Goal: Information Seeking & Learning: Understand process/instructions

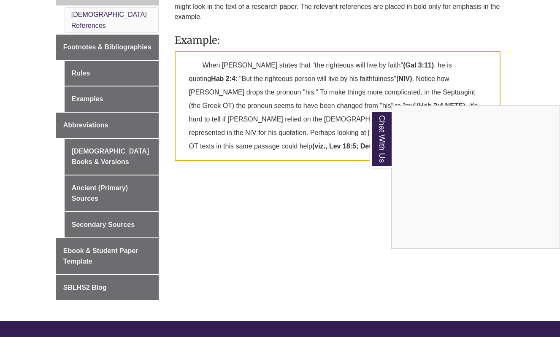
scroll to position [340, 0]
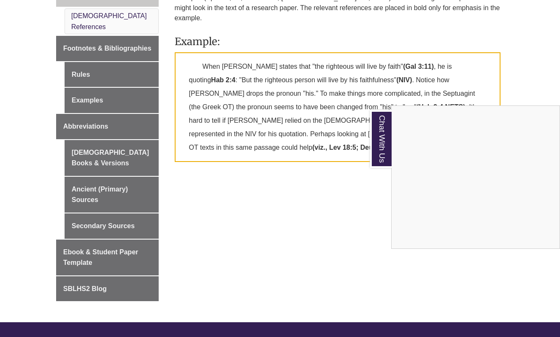
click at [100, 107] on div "Chat With Us" at bounding box center [280, 168] width 560 height 337
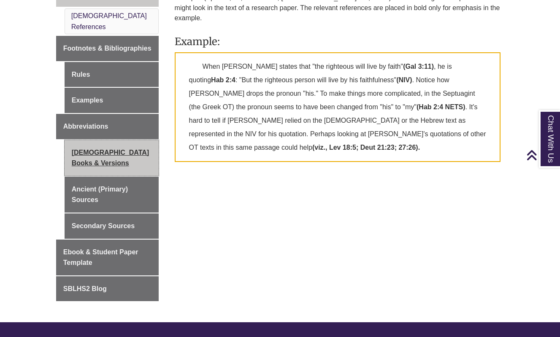
click at [98, 140] on link "[DEMOGRAPHIC_DATA] Books & Versions" at bounding box center [112, 158] width 94 height 36
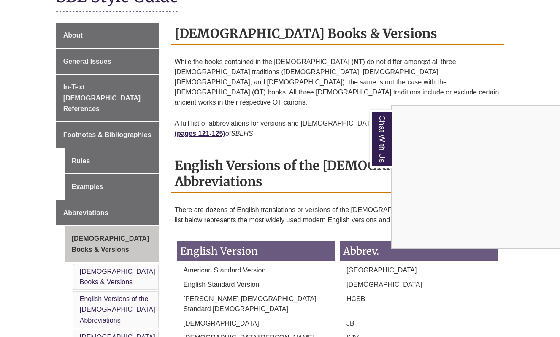
scroll to position [182, 0]
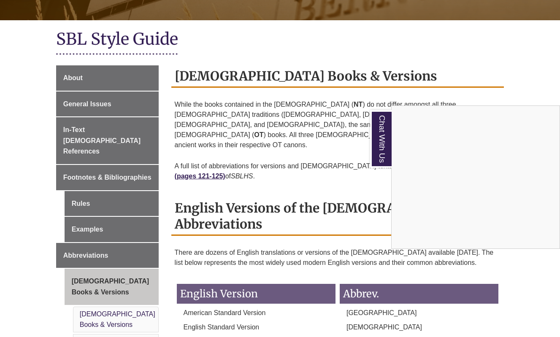
click at [90, 117] on div "Chat With Us" at bounding box center [280, 168] width 560 height 337
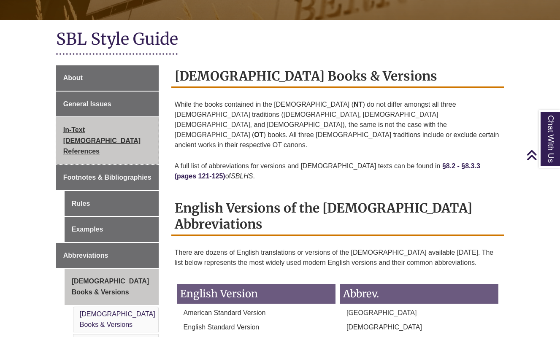
click at [90, 126] on span "In-Text [DEMOGRAPHIC_DATA] References" at bounding box center [101, 140] width 77 height 29
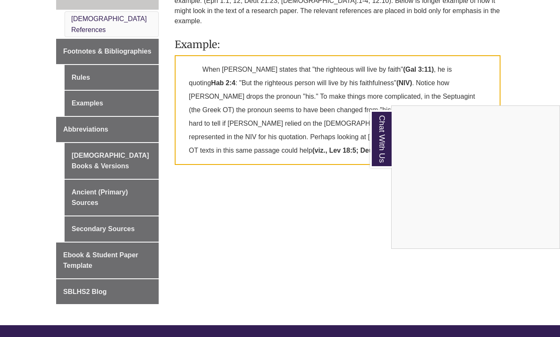
scroll to position [330, 0]
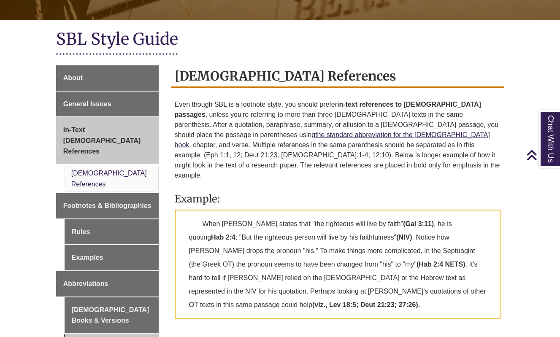
scroll to position [181, 0]
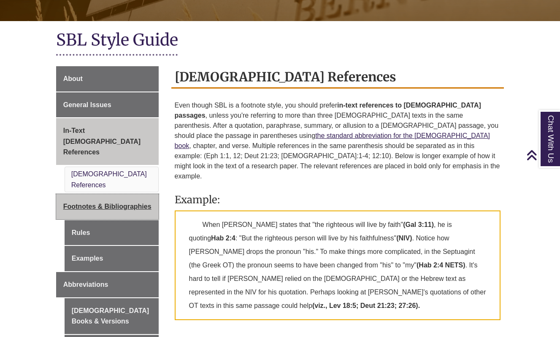
click at [109, 194] on link "Footnotes & Bibliographies" at bounding box center [107, 206] width 103 height 25
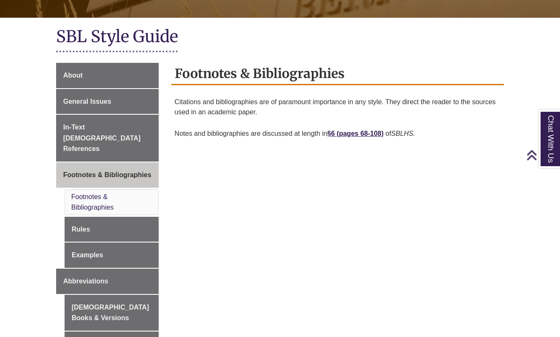
scroll to position [176, 0]
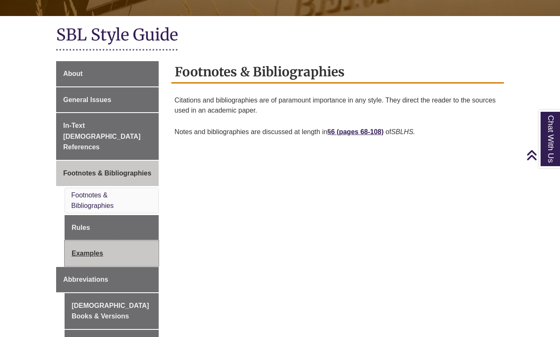
click at [121, 241] on link "Examples" at bounding box center [112, 253] width 94 height 25
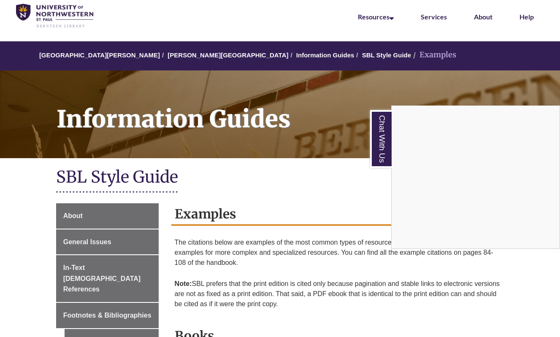
scroll to position [38, 0]
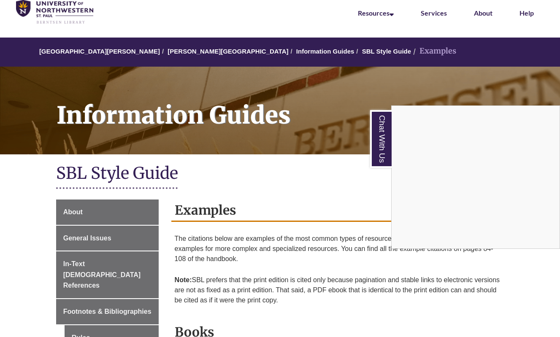
click at [303, 50] on div "Chat With Us" at bounding box center [280, 168] width 560 height 337
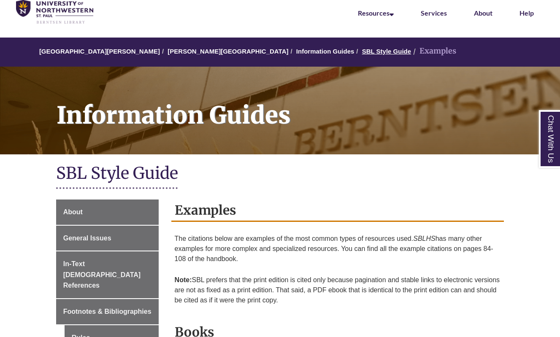
click at [362, 49] on link "SBL Style Guide" at bounding box center [386, 51] width 49 height 7
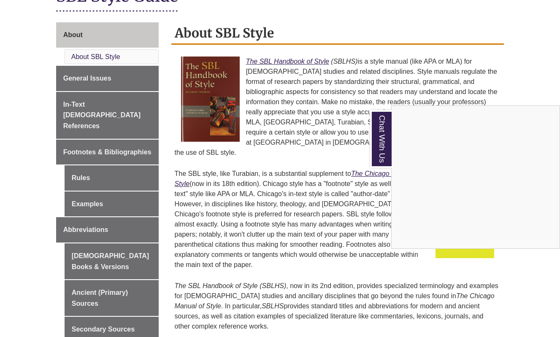
scroll to position [214, 0]
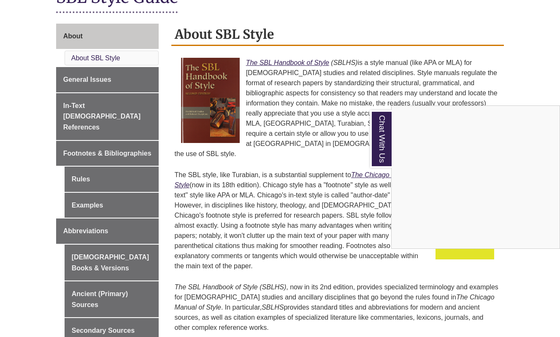
click at [90, 131] on div "Chat With Us" at bounding box center [280, 168] width 560 height 337
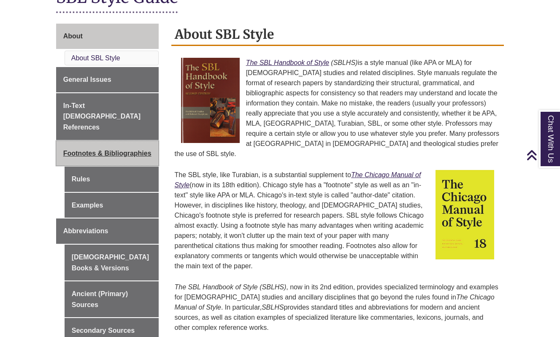
click at [87, 150] on span "Footnotes & Bibliographies" at bounding box center [107, 153] width 88 height 7
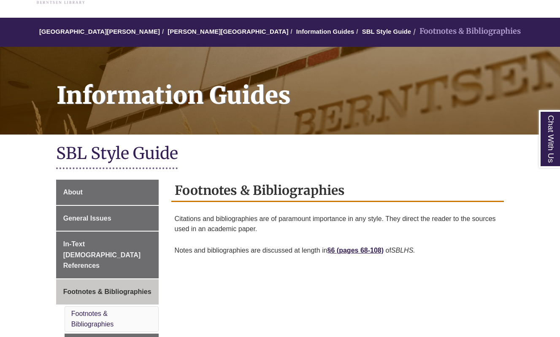
scroll to position [64, 0]
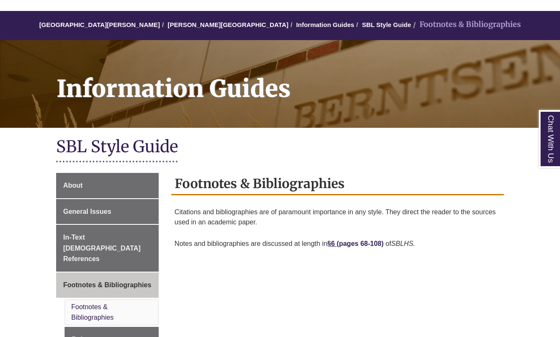
click at [348, 242] on link "pages 68-108)" at bounding box center [361, 243] width 45 height 7
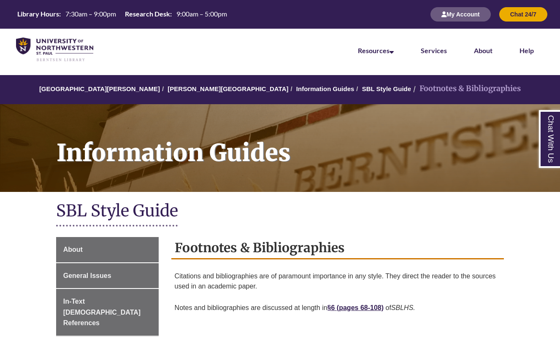
scroll to position [64, 0]
